Goal: Information Seeking & Learning: Learn about a topic

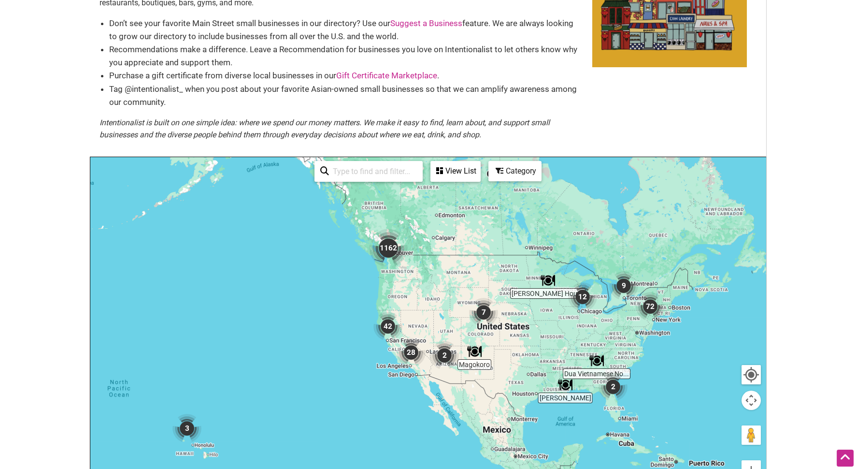
scroll to position [97, 0]
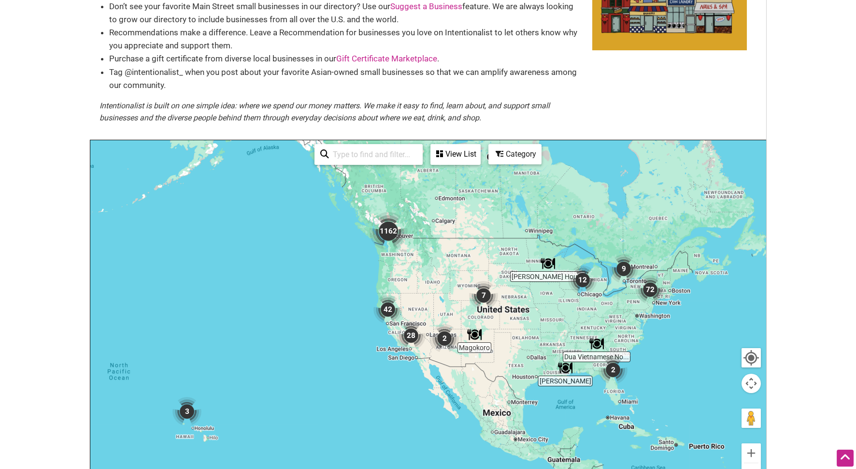
click at [587, 281] on img "12" at bounding box center [582, 279] width 29 height 29
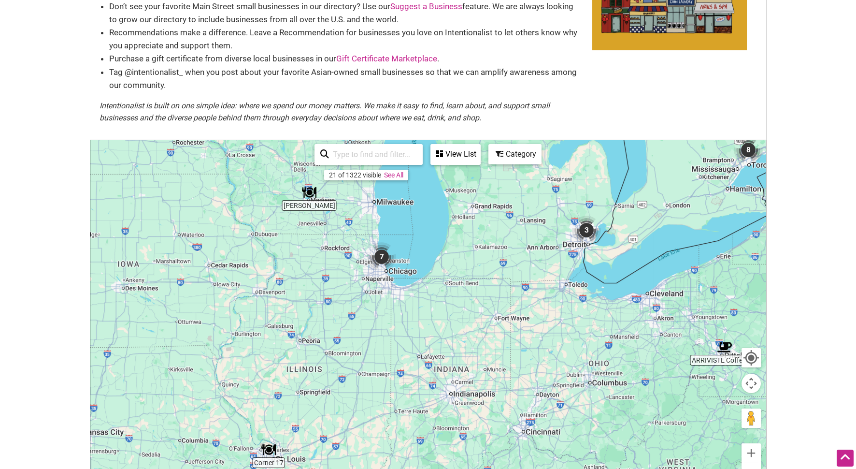
click at [380, 260] on img "7" at bounding box center [381, 256] width 29 height 29
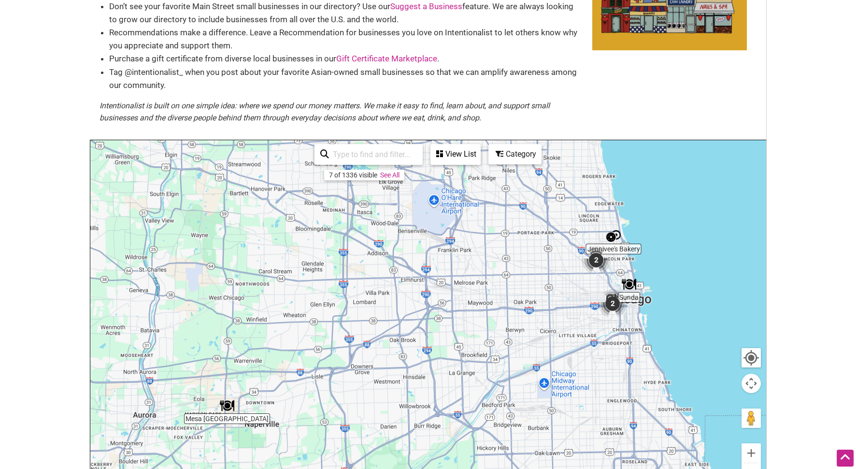
click at [591, 263] on img "2" at bounding box center [596, 259] width 29 height 29
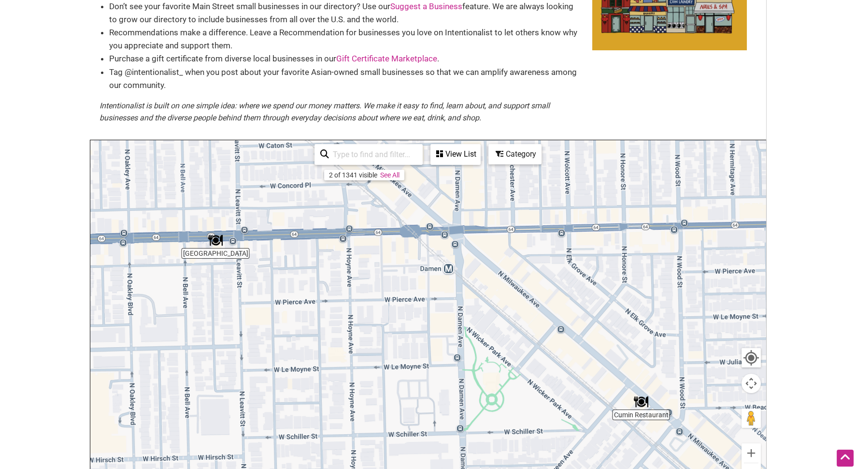
click at [638, 400] on img "Cumin Restaurant" at bounding box center [641, 401] width 14 height 14
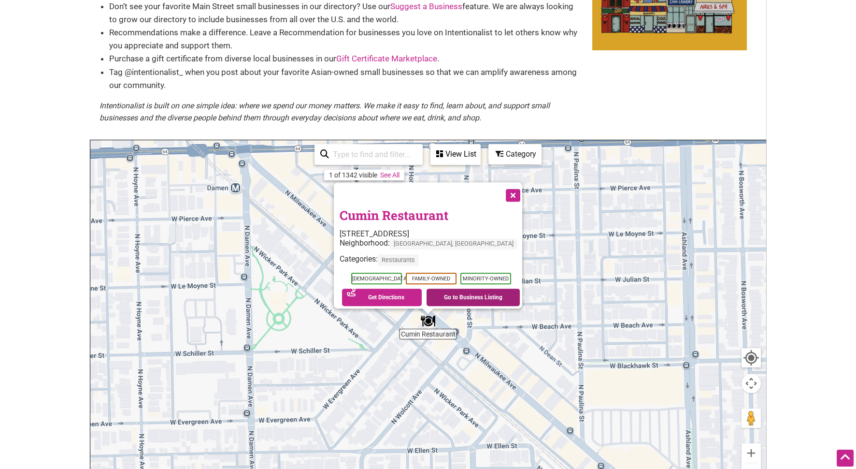
click at [442, 292] on link "Go to Business Listing" at bounding box center [473, 296] width 93 height 17
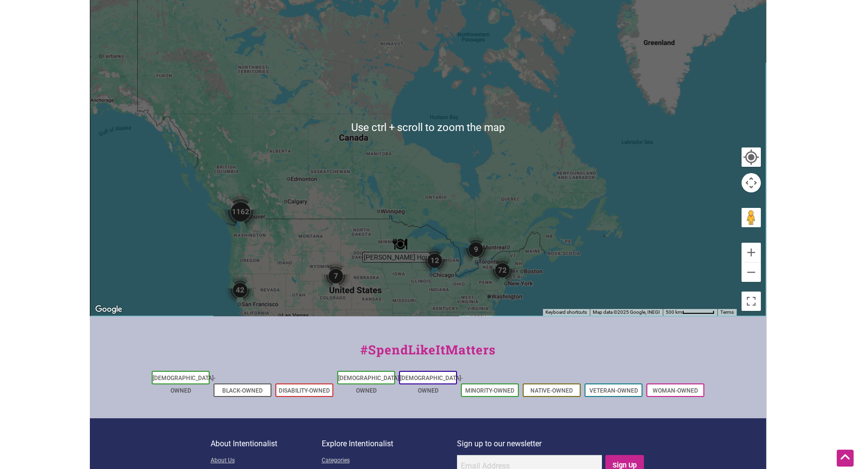
scroll to position [133, 0]
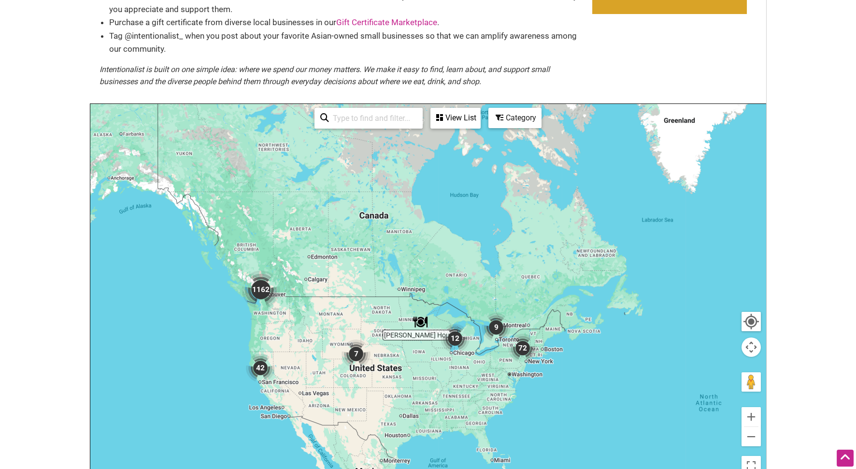
drag, startPoint x: 460, startPoint y: 249, endPoint x: 486, endPoint y: 139, distance: 112.8
click at [486, 139] on div "To navigate, press the arrow keys." at bounding box center [427, 292] width 675 height 376
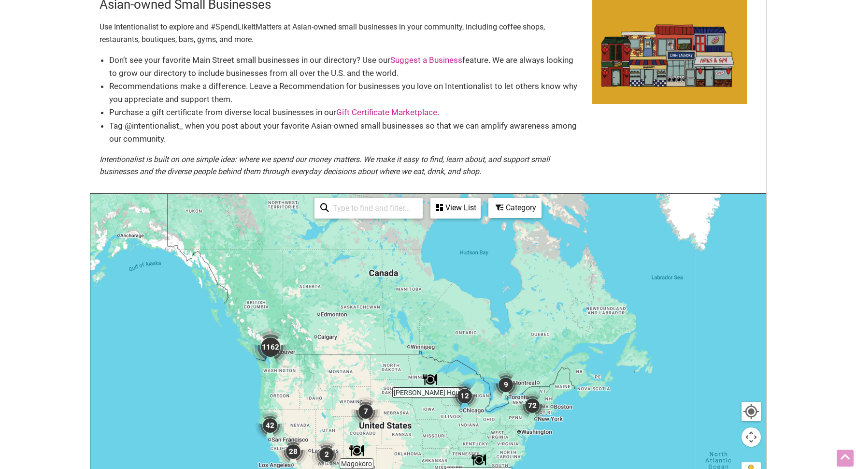
scroll to position [0, 0]
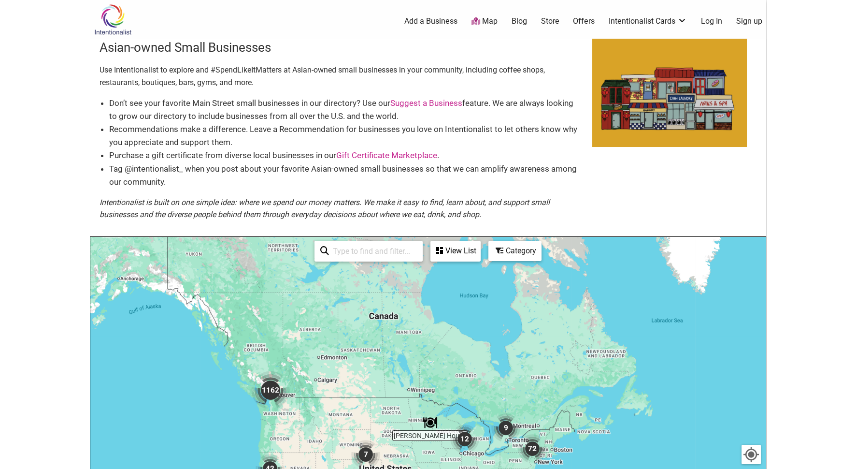
click at [485, 18] on link "Map" at bounding box center [484, 21] width 26 height 11
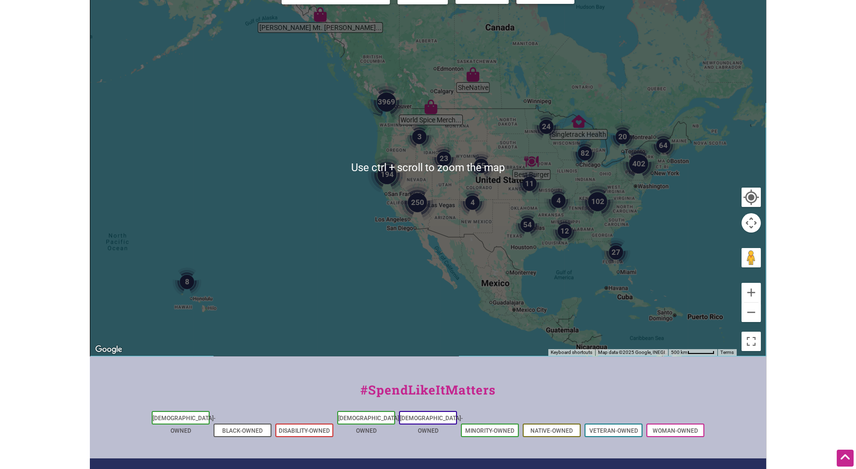
scroll to position [48, 0]
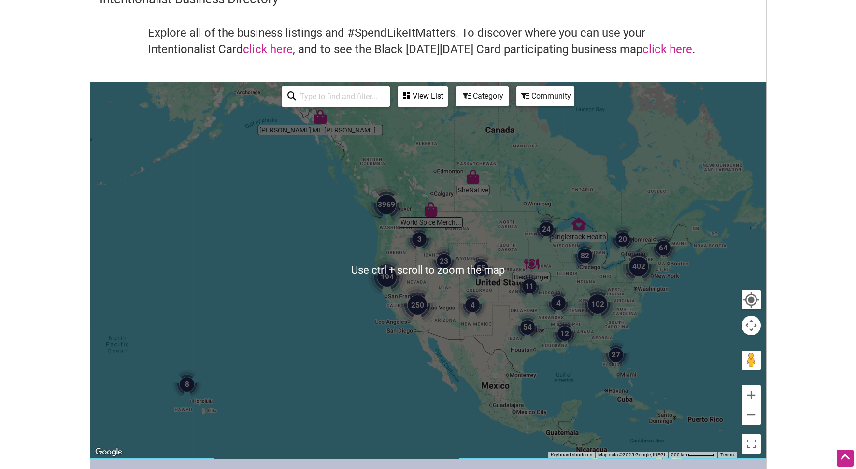
click at [343, 104] on input "search" at bounding box center [340, 96] width 88 height 19
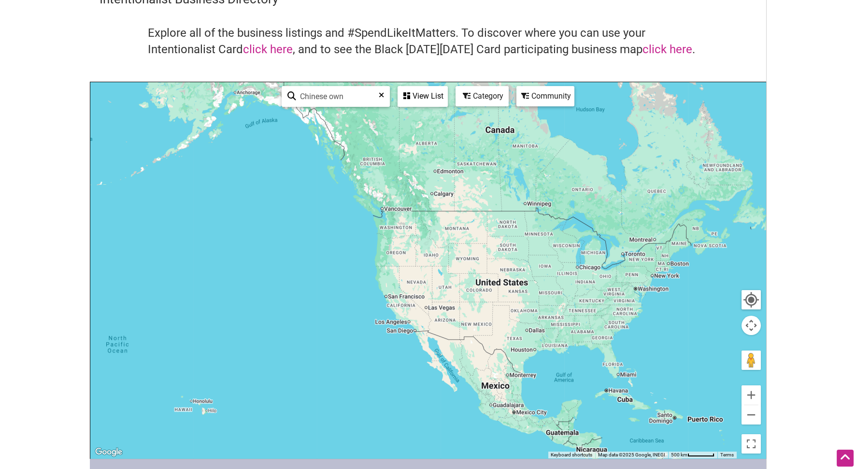
type input "Chinese own"
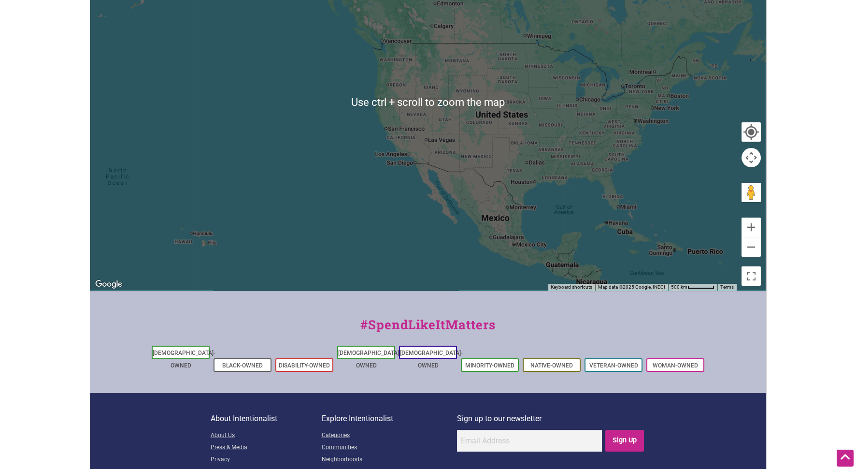
scroll to position [75, 0]
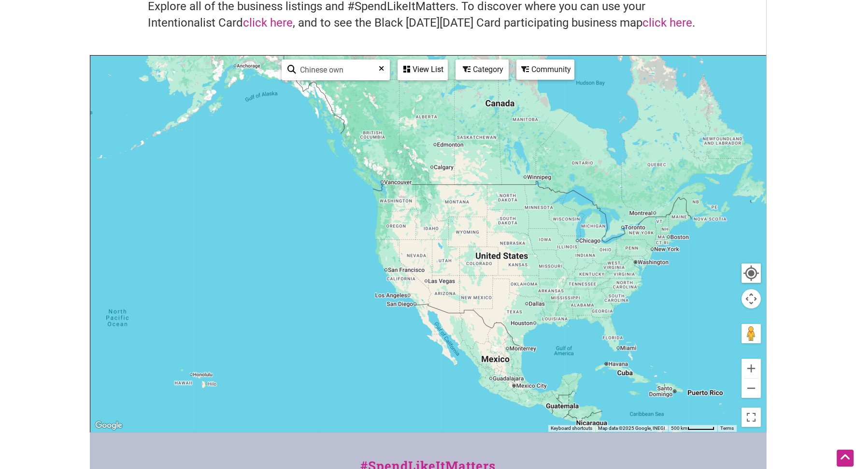
drag, startPoint x: 357, startPoint y: 77, endPoint x: 363, endPoint y: 71, distance: 8.5
click at [358, 76] on input "Chinese own" at bounding box center [339, 69] width 87 height 19
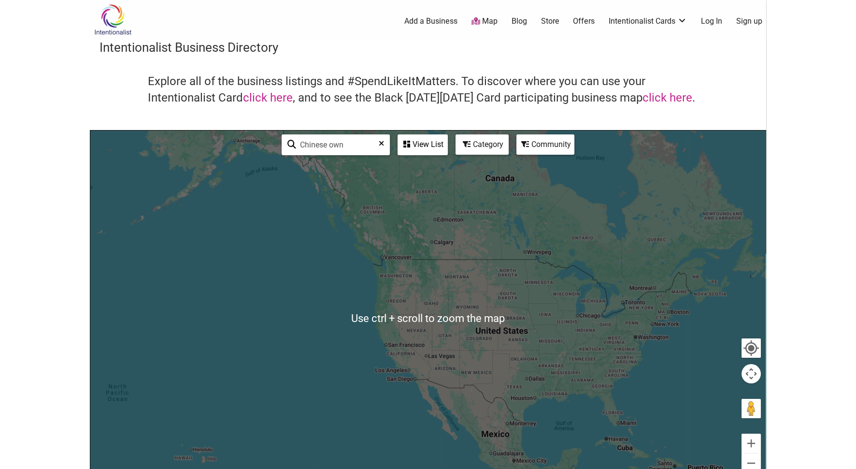
scroll to position [0, 0]
click at [382, 146] on icon at bounding box center [381, 147] width 5 height 14
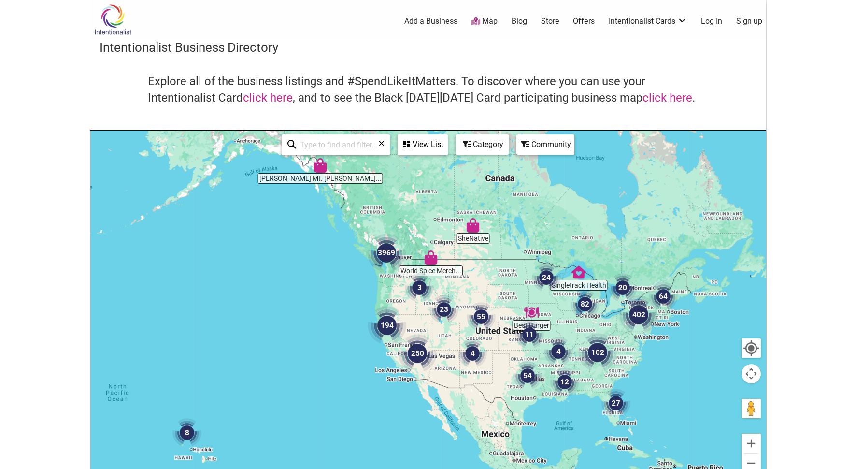
click at [637, 316] on img "402" at bounding box center [638, 314] width 39 height 39
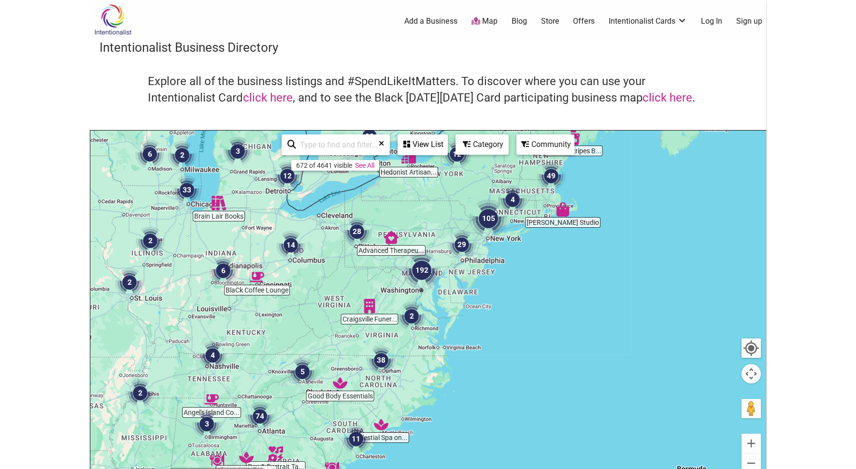
click at [416, 273] on img "192" at bounding box center [421, 270] width 39 height 39
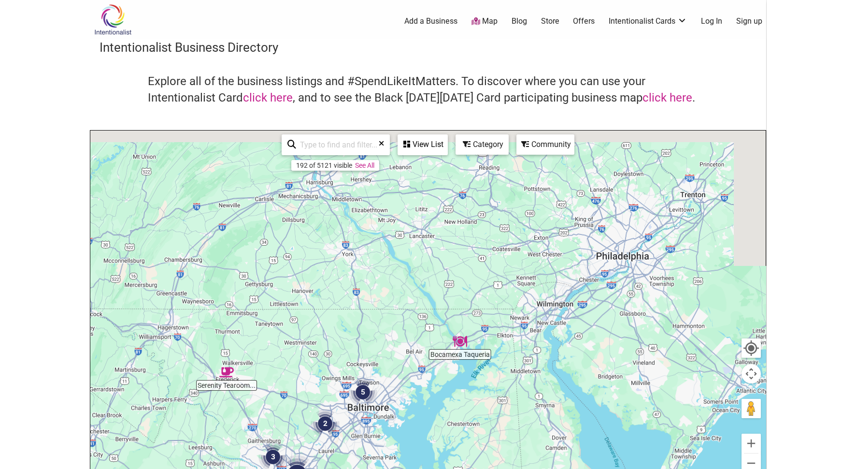
drag, startPoint x: 517, startPoint y: 285, endPoint x: 423, endPoint y: 466, distance: 203.7
click at [423, 467] on div "To navigate, press the arrow keys." at bounding box center [427, 318] width 675 height 376
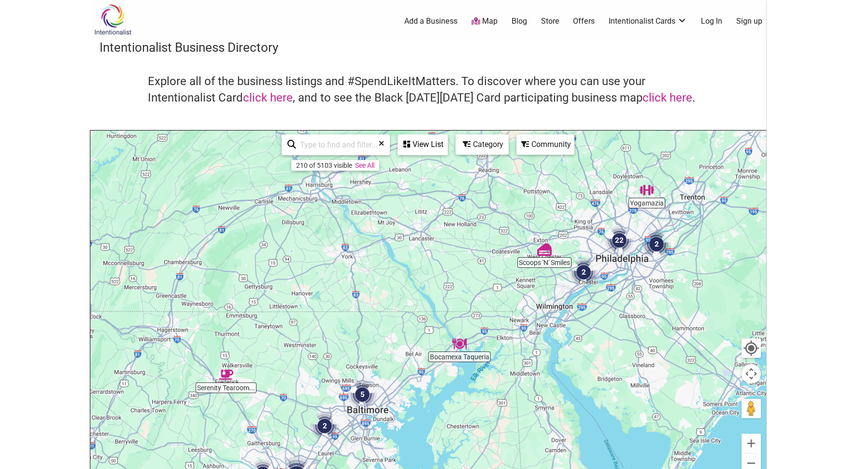
click at [581, 270] on img "2" at bounding box center [583, 271] width 29 height 29
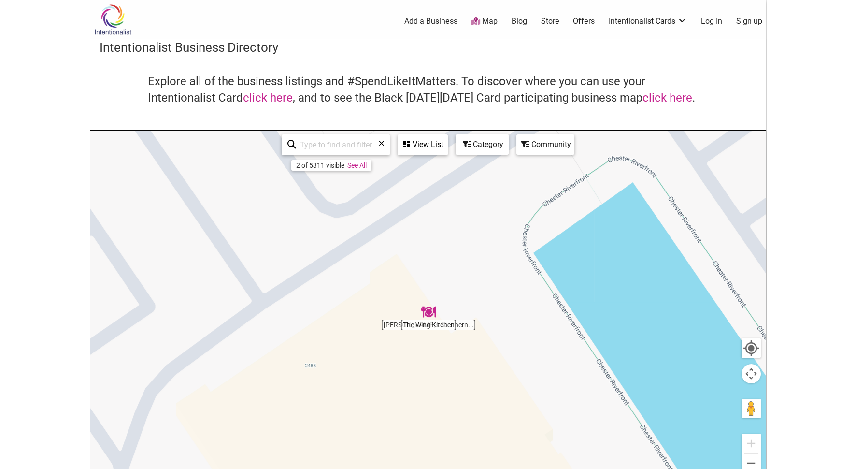
click at [428, 313] on img "The Wing Kitchen" at bounding box center [428, 311] width 14 height 14
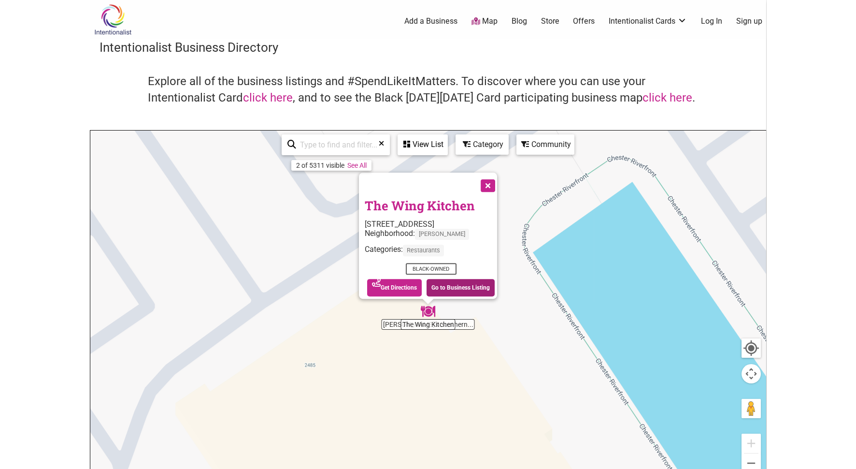
click at [428, 281] on link "Go to Business Listing" at bounding box center [461, 287] width 68 height 17
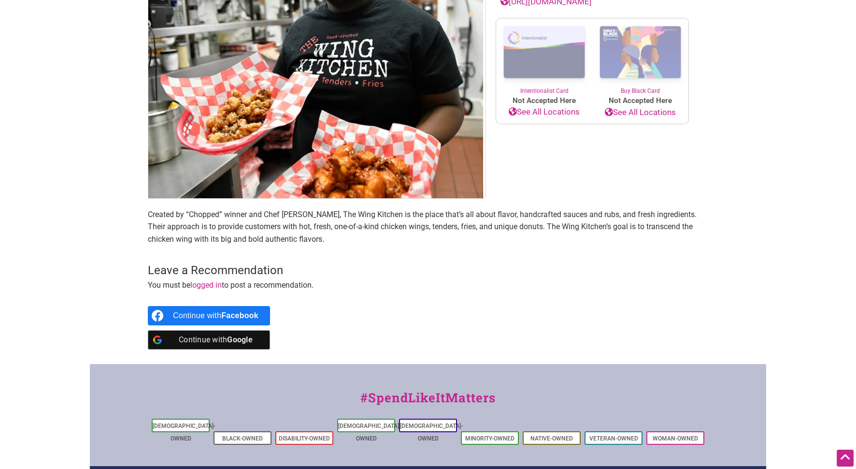
scroll to position [290, 0]
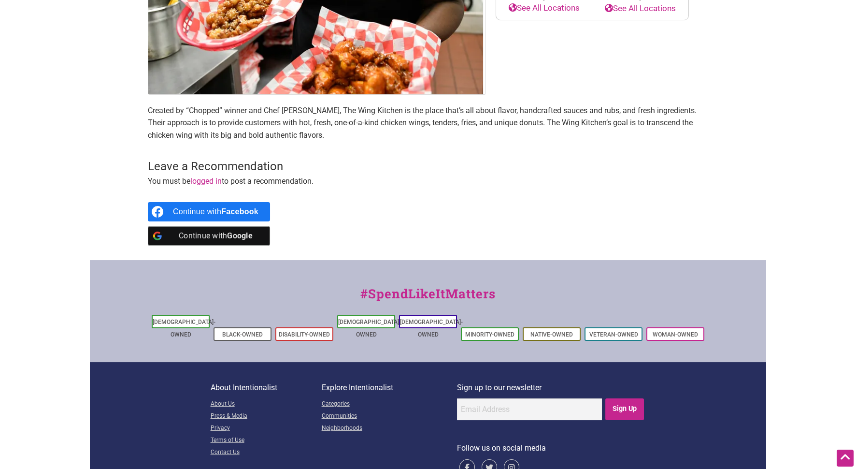
click at [215, 235] on div "Continue with Google" at bounding box center [216, 235] width 86 height 19
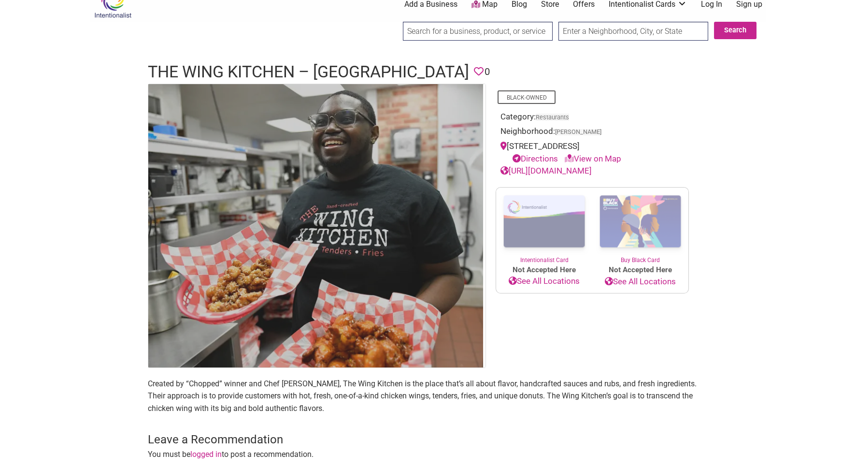
scroll to position [0, 0]
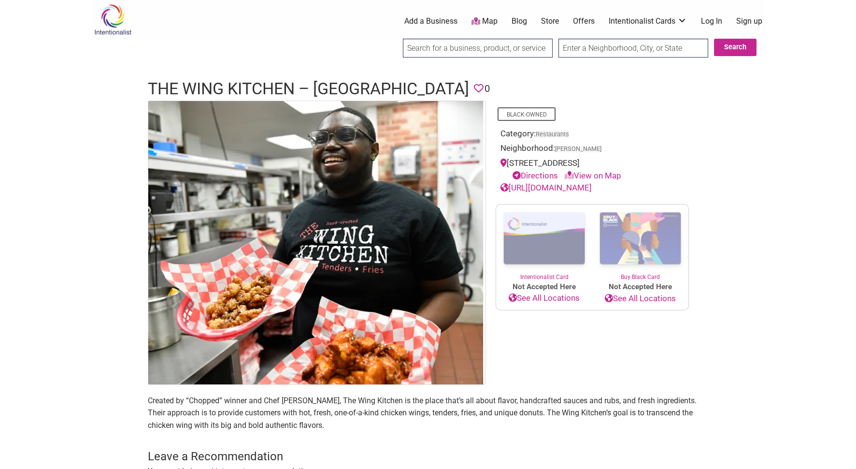
click at [552, 22] on link "Store" at bounding box center [550, 21] width 18 height 11
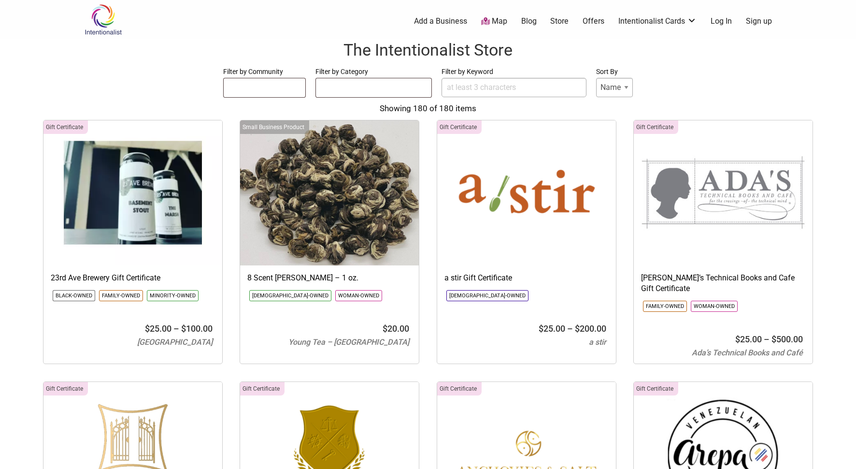
select select
click at [648, 80] on link "My Cards" at bounding box center [658, 82] width 63 height 11
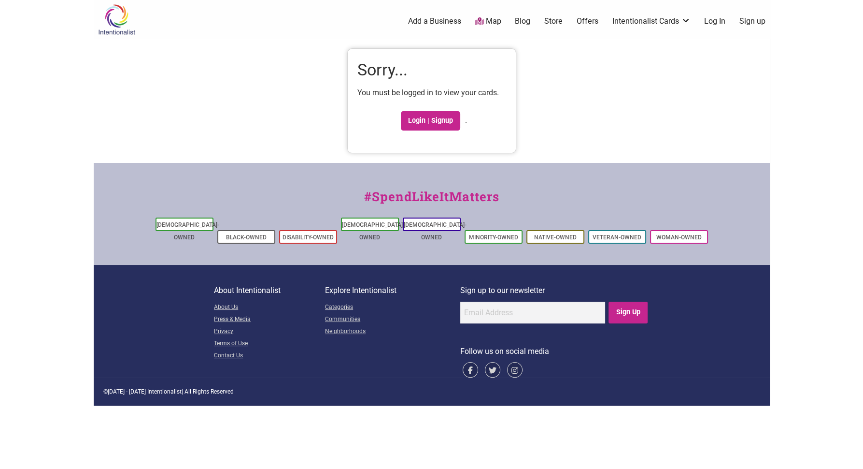
click at [94, 20] on img at bounding box center [117, 19] width 46 height 31
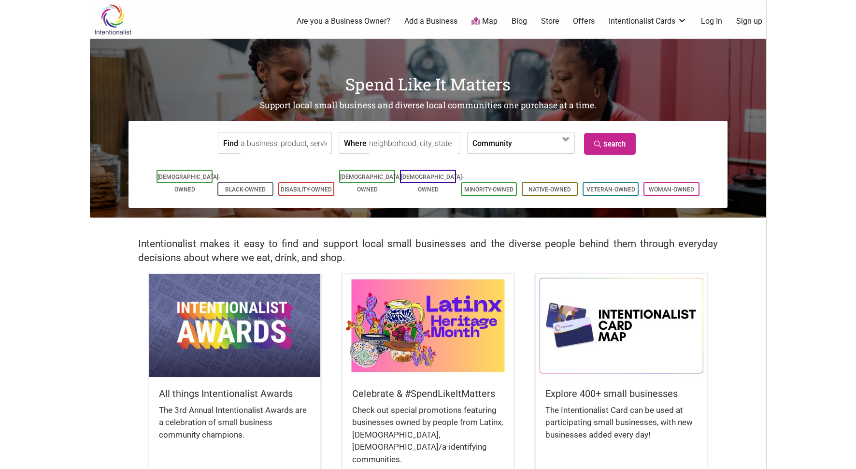
click at [101, 30] on img at bounding box center [113, 19] width 46 height 31
click at [94, 31] on img at bounding box center [113, 19] width 46 height 31
click at [173, 172] on li "[DEMOGRAPHIC_DATA]-Owned" at bounding box center [185, 177] width 56 height 14
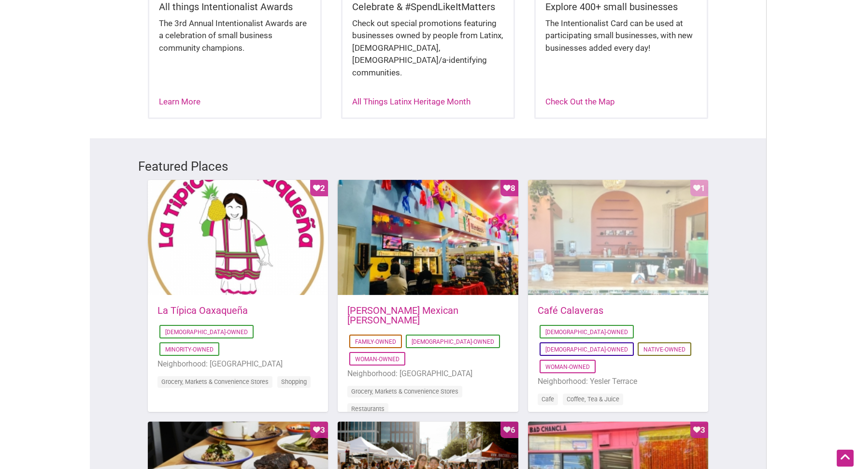
scroll to position [531, 0]
